Goal: Information Seeking & Learning: Learn about a topic

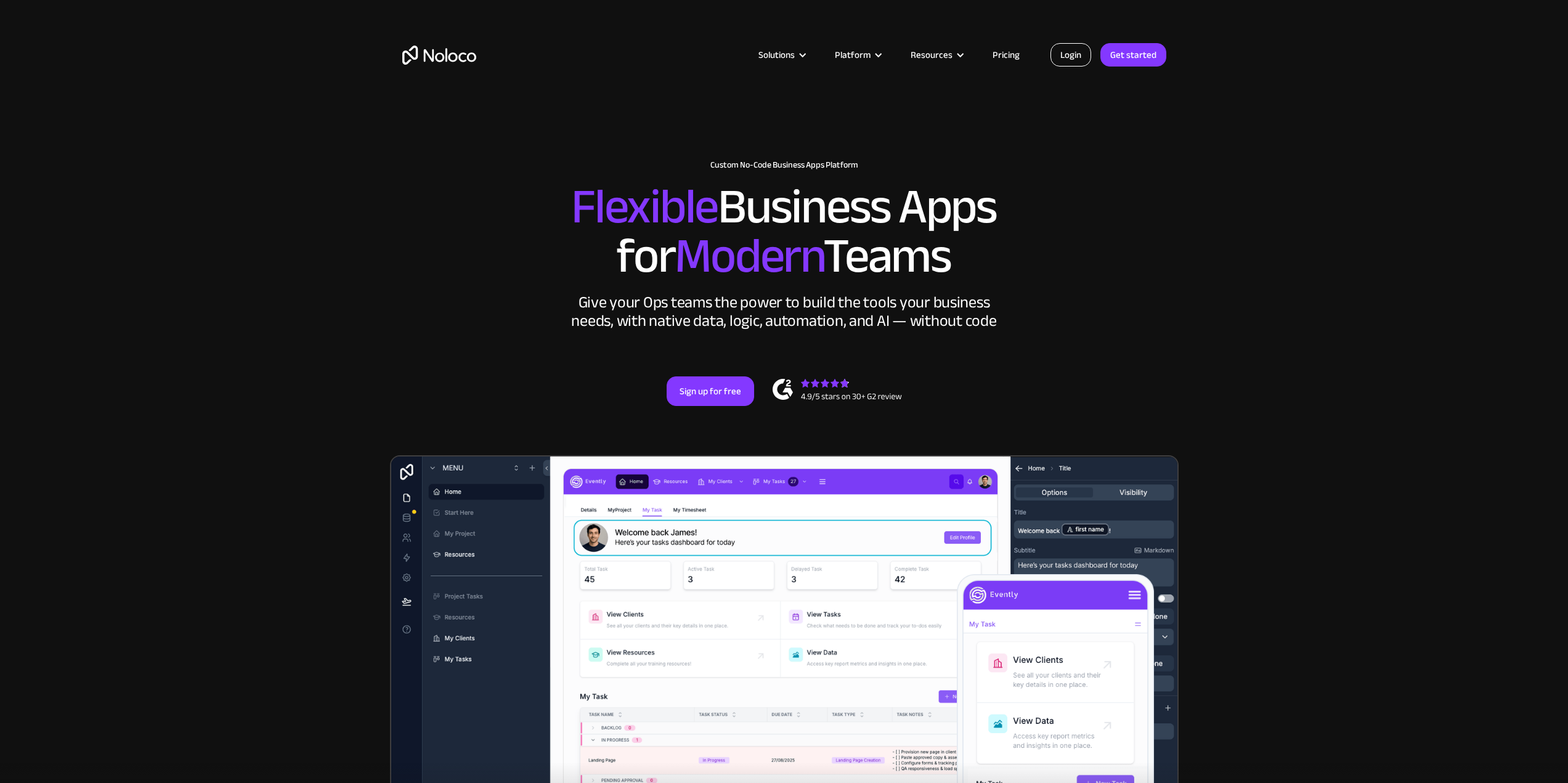
click at [1066, 51] on link "Login" at bounding box center [1071, 54] width 41 height 23
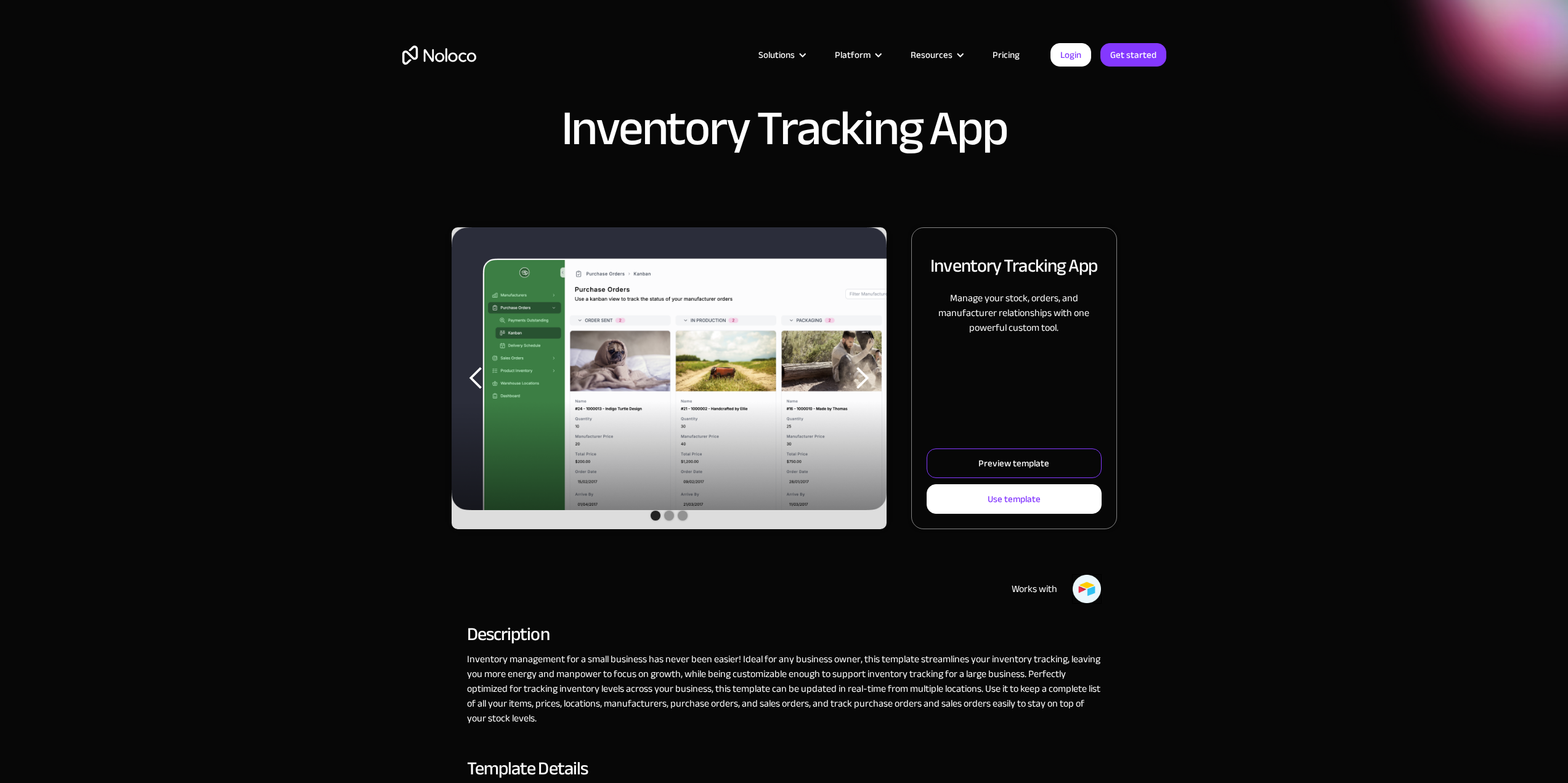
click at [1025, 470] on div "Preview template" at bounding box center [1014, 463] width 71 height 16
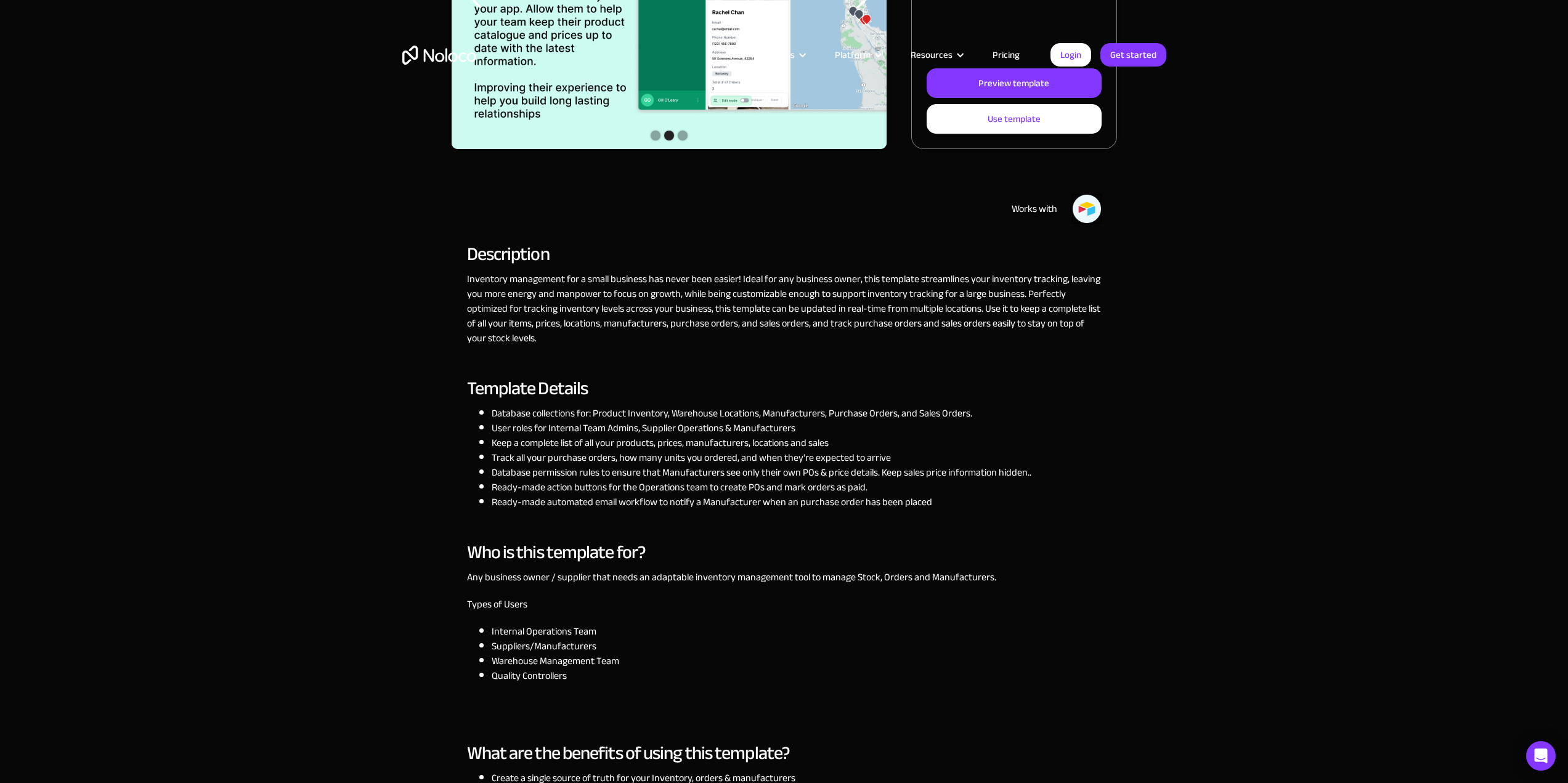
scroll to position [616, 0]
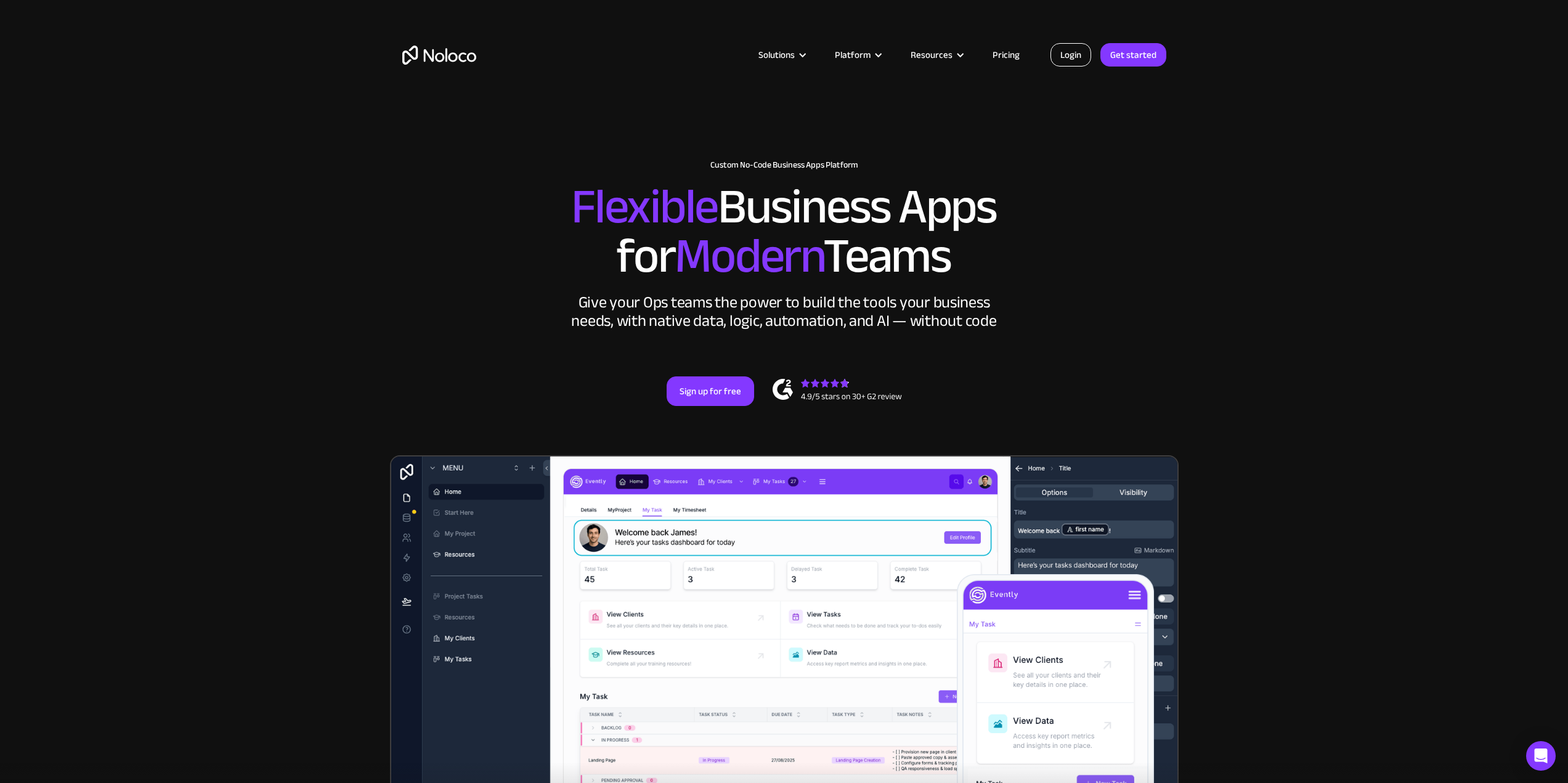
click at [1075, 55] on link "Login" at bounding box center [1071, 54] width 41 height 23
